Goal: Information Seeking & Learning: Learn about a topic

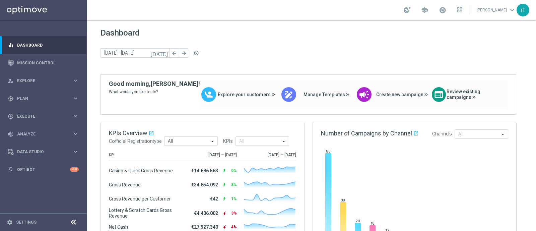
click at [271, 47] on div "Dashboard today 08 Sep 2025 - 09 Sep 2025 arrow_back arrow_forward help_outline" at bounding box center [312, 51] width 422 height 46
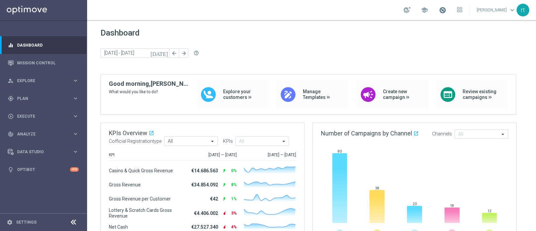
click at [446, 9] on span at bounding box center [442, 9] width 7 height 7
click at [297, 49] on div "today 08 Sep 2025 - 09 Sep 2025 arrow_back arrow_forward help_outline" at bounding box center [312, 53] width 422 height 10
click at [36, 63] on link "Mission Control" at bounding box center [48, 63] width 62 height 18
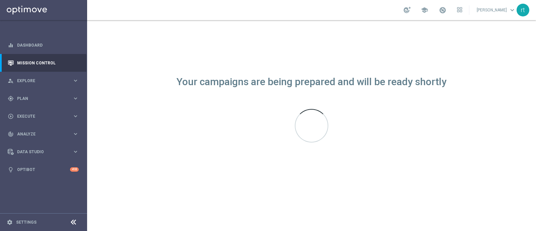
click at [261, 9] on div "school [PERSON_NAME] keyboard_arrow_down rt" at bounding box center [311, 10] width 449 height 20
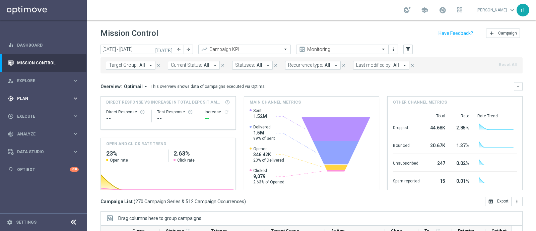
click at [24, 96] on div "gps_fixed Plan" at bounding box center [40, 99] width 65 height 6
click at [25, 100] on span "Plan" at bounding box center [44, 99] width 55 height 4
click at [258, 10] on div "school [PERSON_NAME] keyboard_arrow_down rt" at bounding box center [311, 10] width 449 height 20
click at [149, 48] on input "08 Sep 2025 - 14 Sep 2025" at bounding box center [138, 49] width 74 height 9
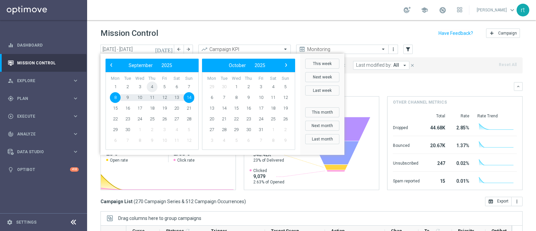
click at [151, 88] on span "4" at bounding box center [152, 86] width 11 height 11
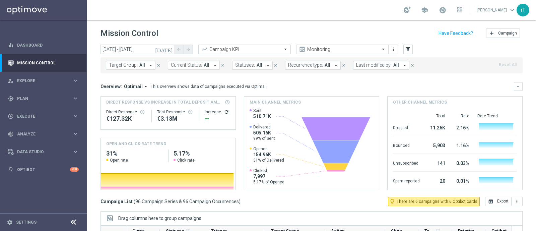
click at [366, 65] on span "Last modified by:" at bounding box center [374, 65] width 36 height 6
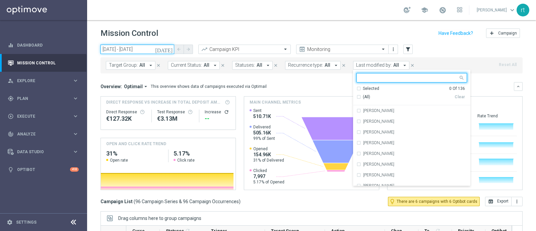
click at [153, 47] on input "04 Sep 2025 - 04 Sep 2025" at bounding box center [138, 49] width 74 height 9
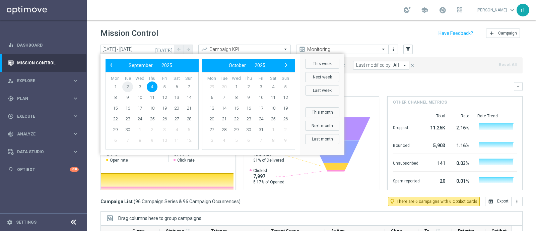
click at [127, 81] on span "2" at bounding box center [127, 86] width 11 height 11
type input "02 Sep 2025 - 02 Sep 2025"
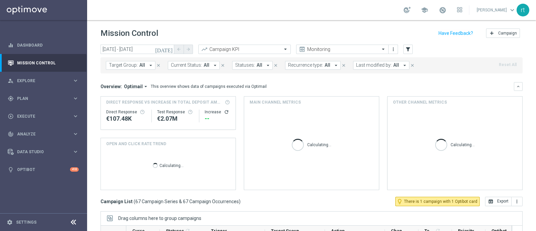
click at [362, 67] on span "Last modified by:" at bounding box center [374, 65] width 36 height 6
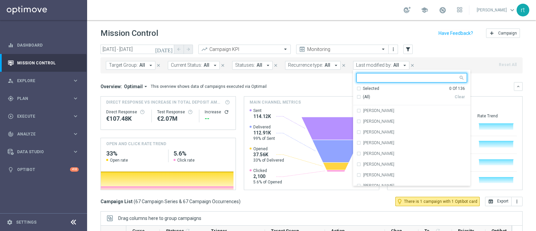
type input "c"
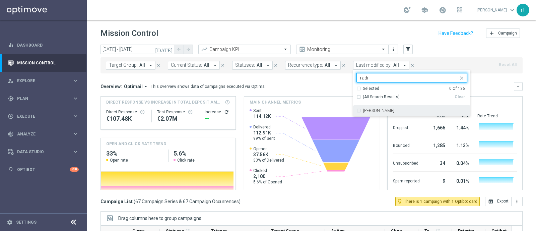
click at [363, 111] on label "radina yordanova" at bounding box center [378, 111] width 31 height 4
type input "radi"
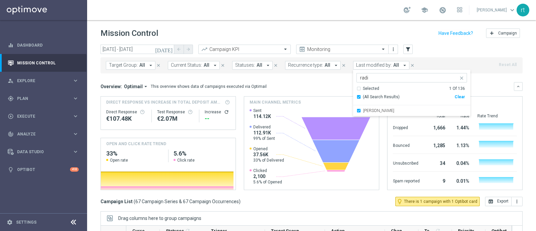
click at [332, 36] on div "Mission Control add Campaign" at bounding box center [312, 33] width 422 height 13
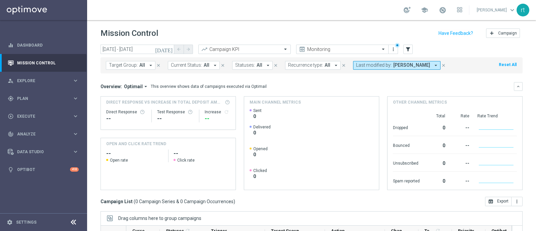
click at [364, 67] on span "Last modified by:" at bounding box center [374, 65] width 36 height 6
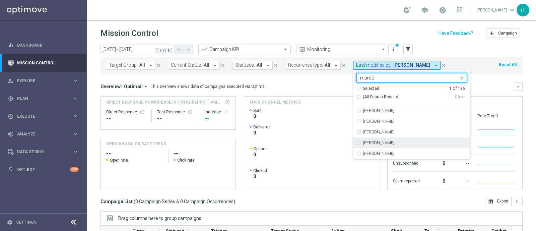
click at [365, 144] on label "marco Maccarrone" at bounding box center [378, 143] width 31 height 4
type input "marco"
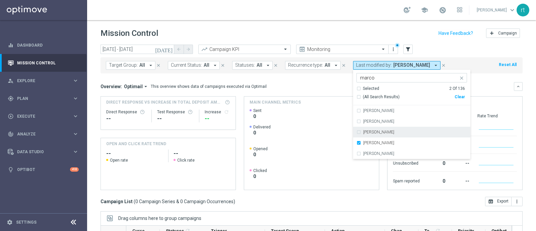
click at [311, 84] on div "Overview: Optimail arrow_drop_down This overview shows data of campaigns execut…" at bounding box center [308, 86] width 414 height 6
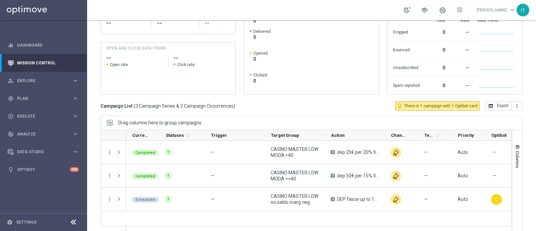
scroll to position [117, 0]
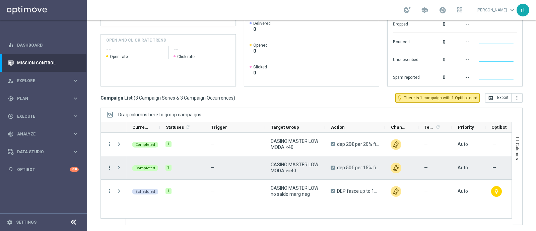
click at [111, 166] on icon "more_vert" at bounding box center [110, 168] width 6 height 6
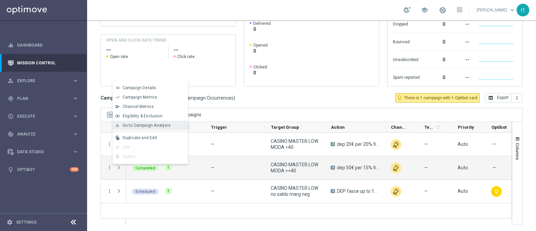
click at [162, 128] on div "bar_chart Go to Campaign Analysis" at bounding box center [150, 125] width 75 height 9
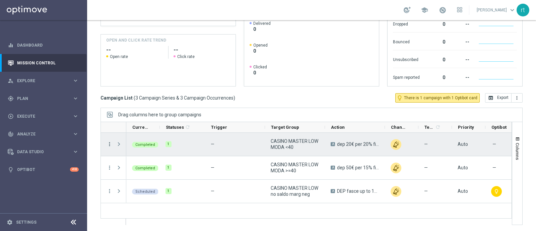
click at [110, 143] on icon "more_vert" at bounding box center [110, 144] width 6 height 6
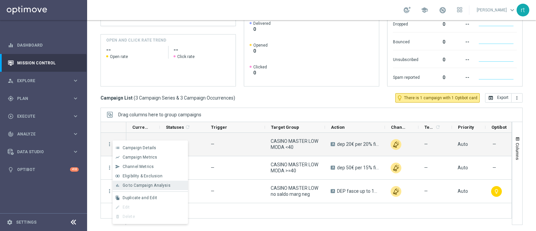
click at [133, 181] on div "bar_chart Go to Campaign Analysis" at bounding box center [150, 185] width 75 height 9
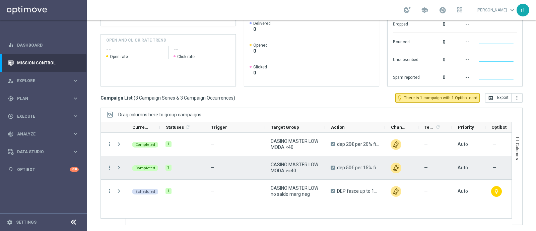
scroll to position [0, 0]
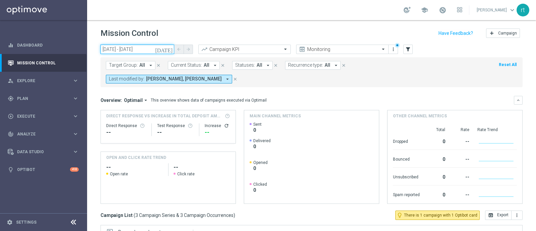
click at [138, 48] on input "02 Sep 2025 - 02 Sep 2025" at bounding box center [138, 49] width 74 height 9
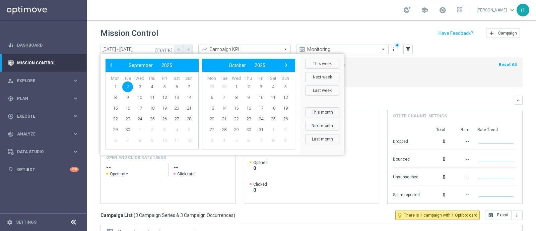
click at [126, 88] on span "2" at bounding box center [127, 86] width 11 height 11
click at [153, 88] on span "4" at bounding box center [152, 86] width 11 height 11
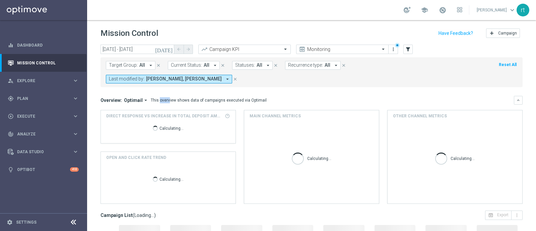
click at [153, 88] on mini-dashboard "Overview: Optimail arrow_drop_down This overview shows data of campaigns execut…" at bounding box center [312, 148] width 422 height 123
click at [134, 51] on input "02 Sep 2025 - 04 Sep 2025" at bounding box center [138, 49] width 74 height 9
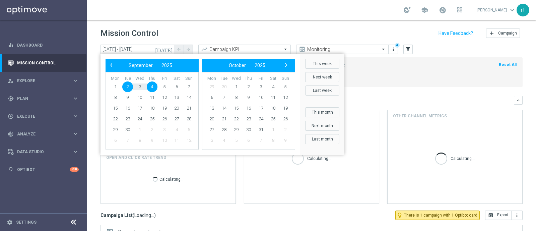
click at [153, 85] on span "4" at bounding box center [152, 86] width 11 height 11
type input "04 Sep 2025 - 04 Sep 2025"
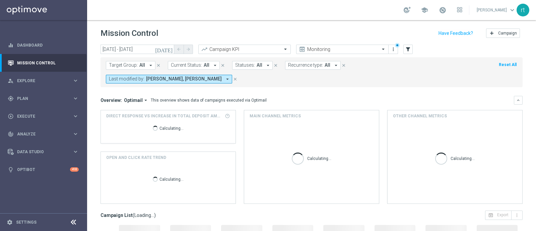
scroll to position [117, 0]
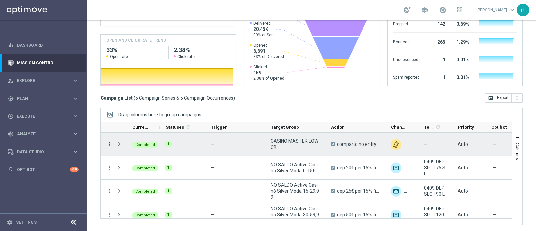
click at [109, 143] on icon "more_vert" at bounding box center [110, 144] width 6 height 6
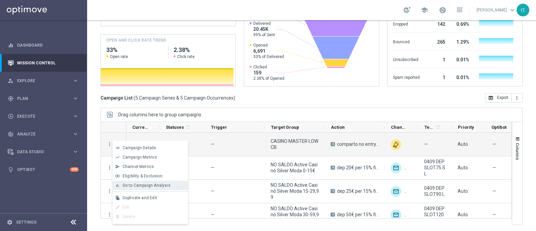
click at [141, 182] on div "bar_chart Go to Campaign Analysis" at bounding box center [150, 185] width 75 height 9
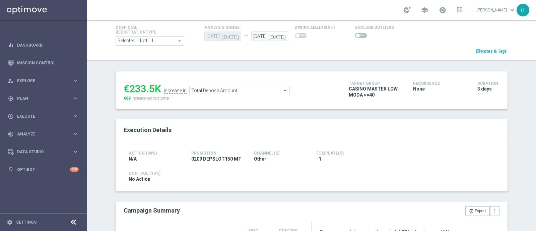
scroll to position [36, 0]
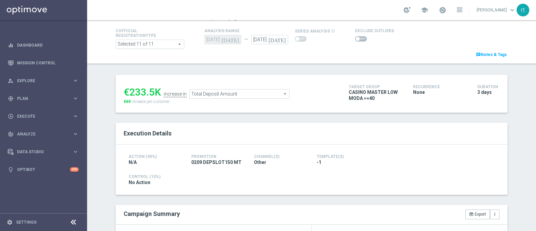
click at [357, 41] on span at bounding box center [361, 38] width 12 height 5
click at [357, 41] on input "checkbox" at bounding box center [361, 38] width 12 height 5
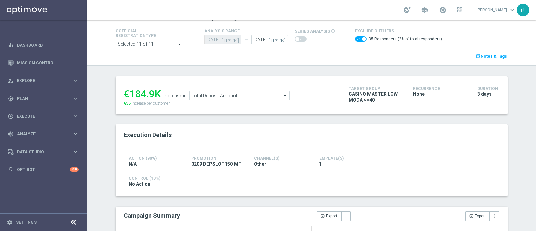
click at [192, 97] on span "Total Deposit Amount" at bounding box center [240, 95] width 100 height 9
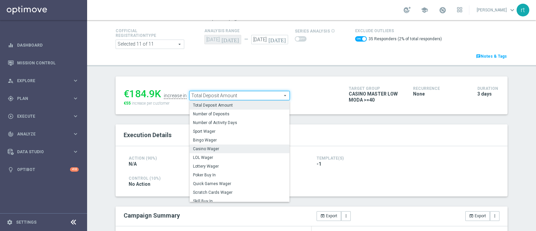
click at [212, 148] on span "Casino Wager" at bounding box center [239, 148] width 93 height 5
checkbox input "false"
type input "Casino Wager"
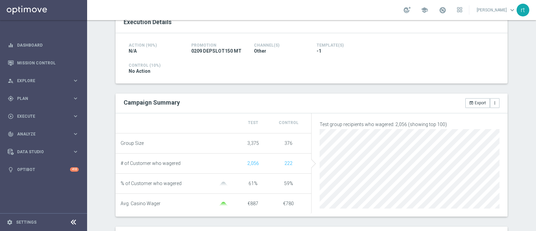
scroll to position [8, 0]
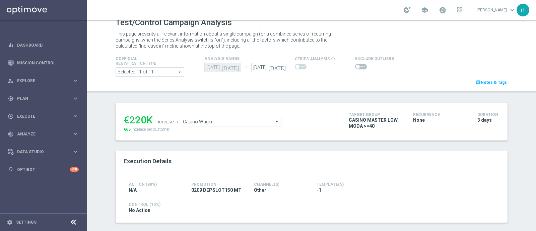
click at [356, 66] on span at bounding box center [358, 67] width 4 height 4
click at [355, 66] on input "checkbox" at bounding box center [361, 66] width 12 height 5
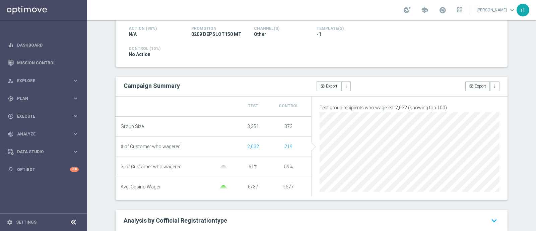
scroll to position [31, 0]
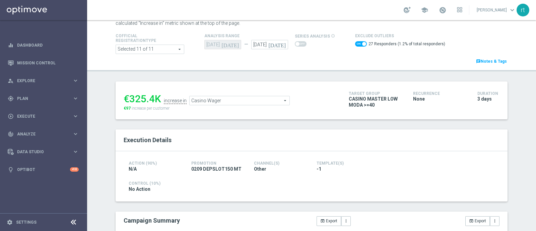
click at [233, 102] on span "Casino Wager" at bounding box center [240, 100] width 100 height 9
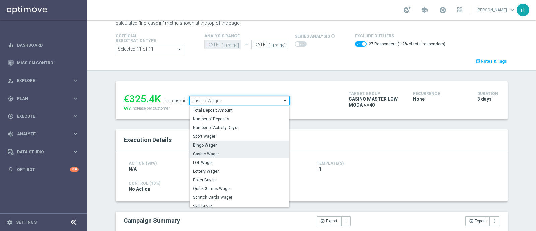
scroll to position [96, 0]
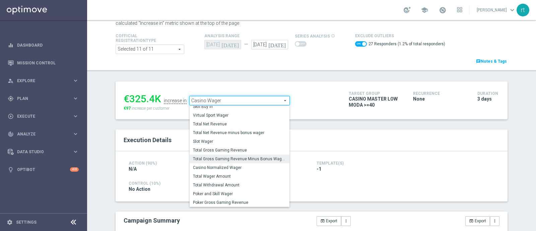
click at [218, 156] on span "Total Gross Gaming Revenue Minus Bonus Wagared" at bounding box center [239, 158] width 93 height 5
checkbox input "false"
type input "Total Gross Gaming Revenue Minus Bonus Wagared"
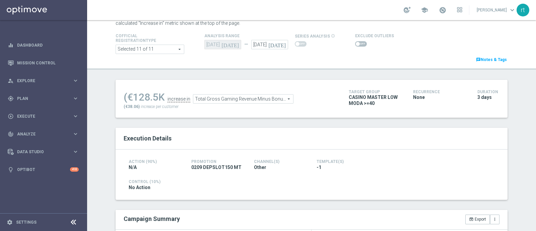
click at [355, 46] on span at bounding box center [361, 43] width 12 height 5
click at [355, 46] on input "checkbox" at bounding box center [361, 43] width 12 height 5
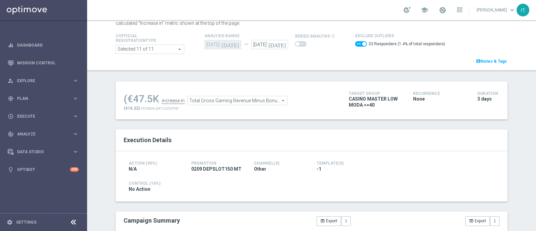
click at [355, 43] on span at bounding box center [361, 43] width 12 height 5
click at [355, 43] on input "checkbox" at bounding box center [361, 43] width 12 height 5
checkbox input "false"
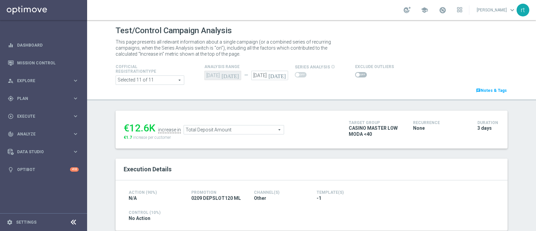
click at [355, 74] on span at bounding box center [361, 74] width 12 height 5
click at [355, 74] on input "checkbox" at bounding box center [361, 74] width 12 height 5
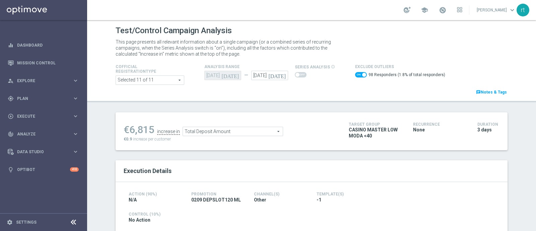
click at [355, 76] on span at bounding box center [361, 74] width 12 height 5
click at [355, 76] on input "checkbox" at bounding box center [361, 74] width 12 height 5
checkbox input "false"
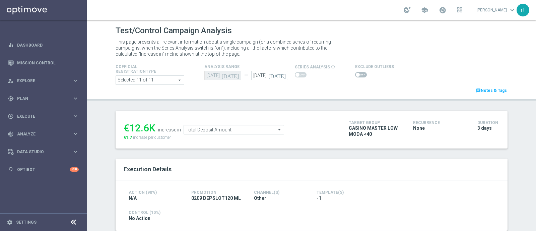
click at [233, 126] on span "Total Deposit Amount" at bounding box center [234, 129] width 100 height 9
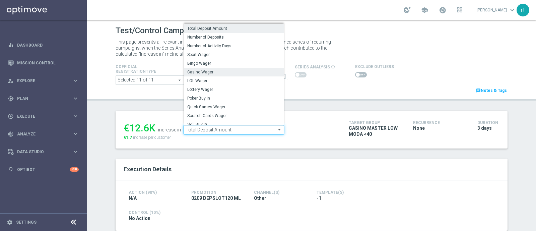
click at [206, 73] on span "Casino Wager" at bounding box center [233, 71] width 93 height 5
type input "Casino Wager"
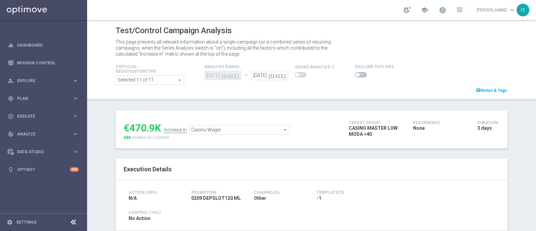
click at [355, 76] on span at bounding box center [361, 74] width 12 height 5
click at [355, 76] on input "checkbox" at bounding box center [361, 74] width 12 height 5
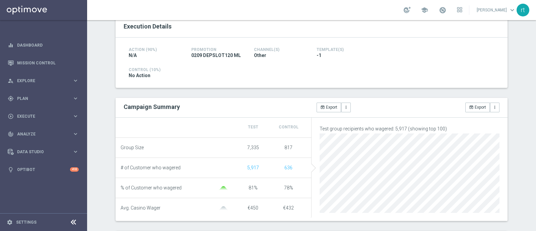
scroll to position [25, 0]
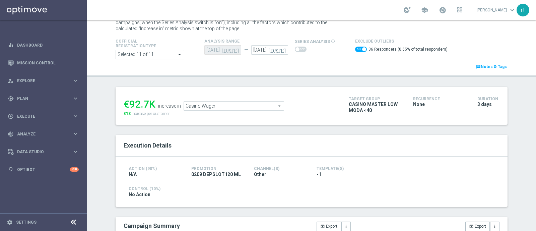
click at [356, 50] on span at bounding box center [361, 49] width 12 height 5
click at [356, 50] on input "checkbox" at bounding box center [361, 49] width 12 height 5
checkbox input "false"
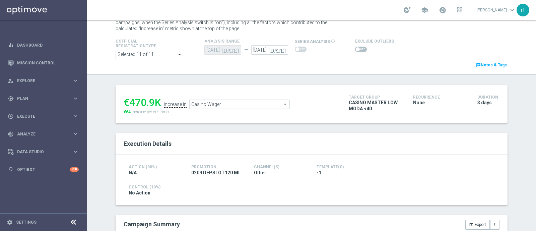
click at [226, 106] on span "Casino Wager" at bounding box center [240, 104] width 100 height 9
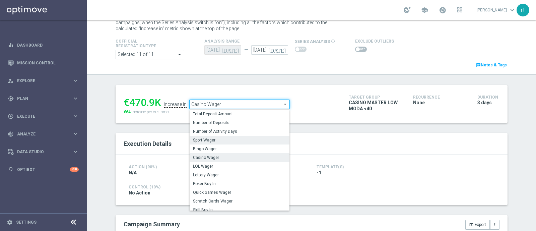
scroll to position [96, 0]
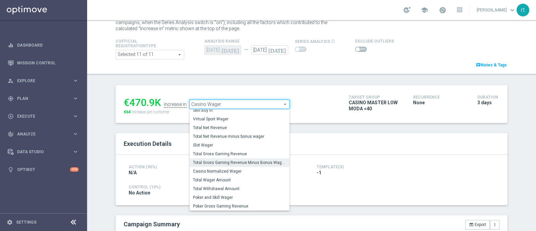
click at [214, 161] on span "Total Gross Gaming Revenue Minus Bonus Wagared" at bounding box center [239, 162] width 93 height 5
type input "Total Gross Gaming Revenue Minus Bonus Wagared"
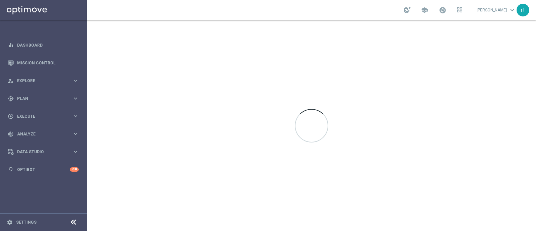
click at [221, 8] on div "school [PERSON_NAME] keyboard_arrow_down rt" at bounding box center [311, 10] width 449 height 20
click at [223, 9] on div "school [PERSON_NAME] keyboard_arrow_down rt" at bounding box center [311, 10] width 449 height 20
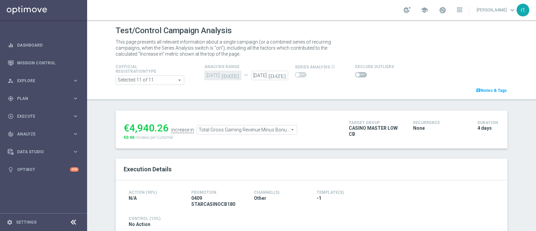
click at [355, 74] on span at bounding box center [361, 74] width 12 height 5
click at [355, 74] on input "checkbox" at bounding box center [361, 74] width 12 height 5
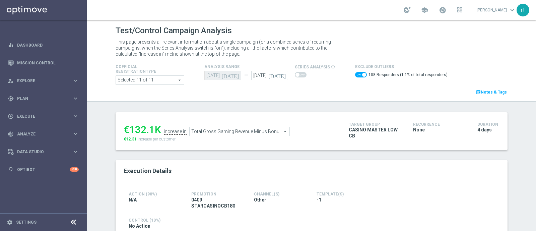
click at [229, 128] on span "Total Gross Gaming Revenue Minus Bonus Wagared" at bounding box center [240, 131] width 100 height 9
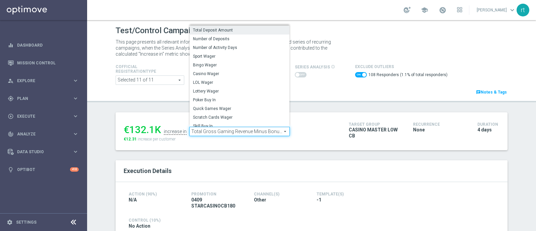
click at [213, 27] on span "Total Deposit Amount" at bounding box center [239, 29] width 93 height 5
checkbox input "false"
type input "Total Deposit Amount"
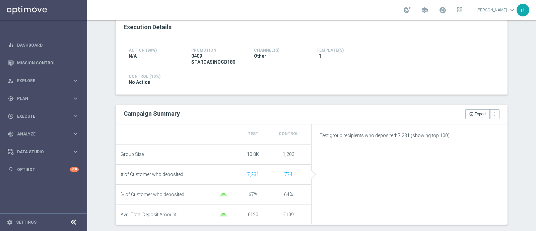
scroll to position [5, 0]
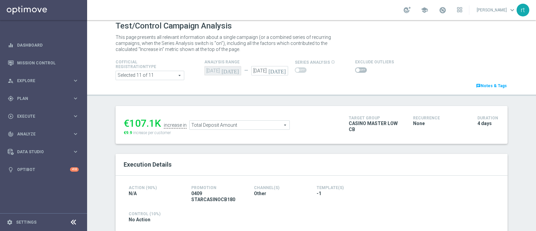
click at [355, 71] on span at bounding box center [361, 69] width 12 height 5
click at [355, 71] on input "checkbox" at bounding box center [361, 69] width 12 height 5
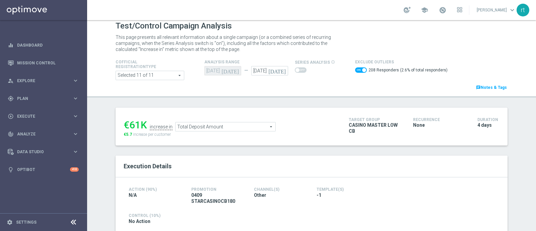
click at [209, 124] on span "Total Deposit Amount" at bounding box center [226, 126] width 100 height 9
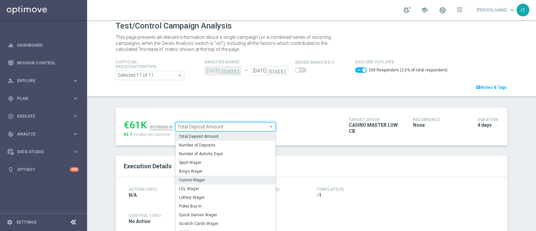
click at [209, 179] on span "Casino Wager" at bounding box center [225, 179] width 93 height 5
checkbox input "false"
type input "Casino Wager"
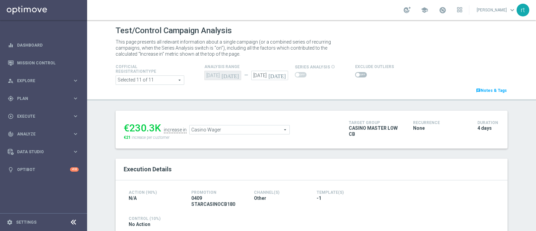
click at [358, 76] on span at bounding box center [361, 74] width 12 height 5
click at [358, 76] on input "checkbox" at bounding box center [361, 74] width 12 height 5
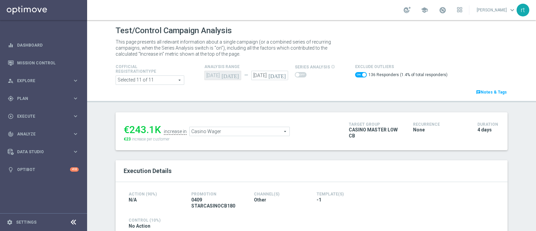
click at [355, 74] on span at bounding box center [361, 74] width 12 height 5
click at [355, 74] on input "checkbox" at bounding box center [361, 74] width 12 height 5
checkbox input "false"
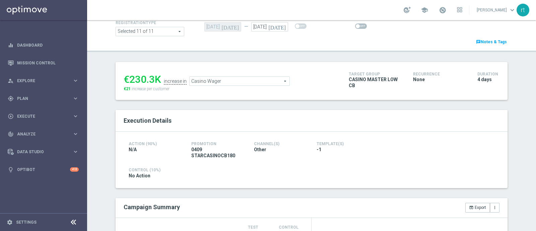
scroll to position [48, 0]
